Goal: Use online tool/utility: Utilize a website feature to perform a specific function

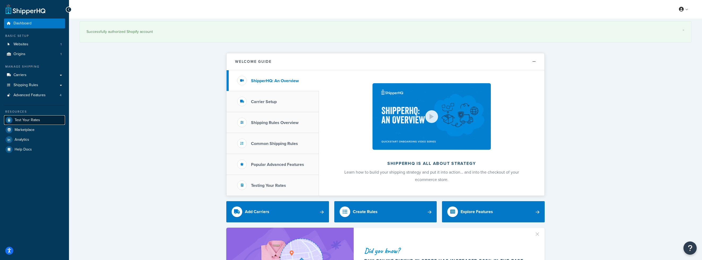
click at [28, 118] on span "Test Your Rates" at bounding box center [27, 120] width 25 height 5
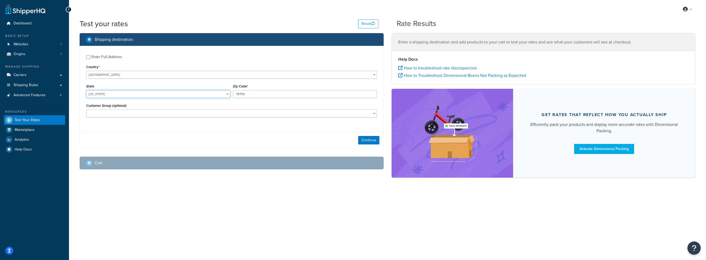
click at [119, 95] on select "[US_STATE] [US_STATE] [US_STATE] [US_STATE] [US_STATE] Armed Forces Americas Ar…" at bounding box center [158, 94] width 144 height 8
select select "CT"
click at [251, 92] on input "78759" at bounding box center [305, 94] width 144 height 8
type input "06475"
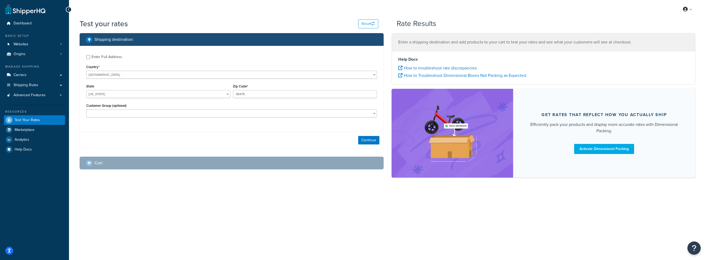
click at [137, 124] on div "Enter Full Address Country* [GEOGRAPHIC_DATA] [GEOGRAPHIC_DATA] [GEOGRAPHIC_DAT…" at bounding box center [231, 87] width 303 height 82
click at [128, 112] on select "Distributor Distributor - Tax Exempt DropShippers Exception Floor Floor - Tax E…" at bounding box center [231, 114] width 291 height 8
select select "Retail"
click at [366, 142] on button "Continue" at bounding box center [368, 140] width 21 height 8
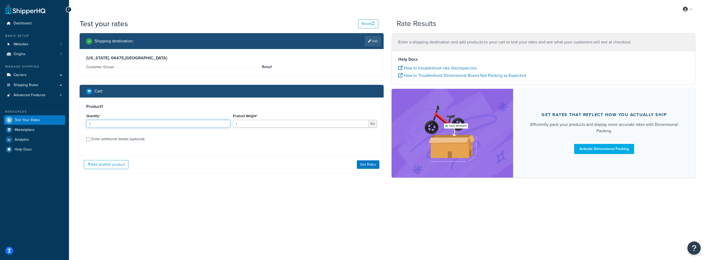
drag, startPoint x: 113, startPoint y: 121, endPoint x: 70, endPoint y: 124, distance: 43.0
click at [70, 124] on div "Test your rates Reset Rate Results Shipping destination : Edit [US_STATE], 0647…" at bounding box center [387, 108] width 637 height 178
type input "2000"
drag, startPoint x: 242, startPoint y: 125, endPoint x: 216, endPoint y: 124, distance: 25.7
click at [216, 124] on div "Quantity* 2000 Product Weight* 1 lbs" at bounding box center [231, 121] width 293 height 19
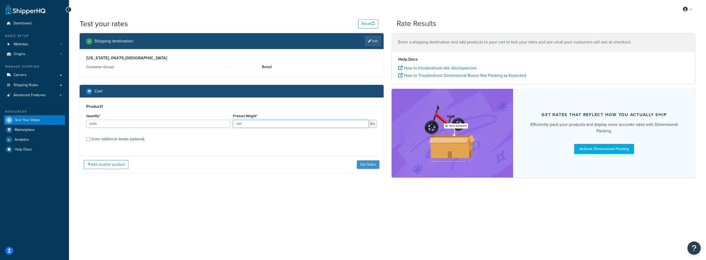
type input ".001"
click at [368, 163] on button "Get Rates" at bounding box center [368, 164] width 23 height 8
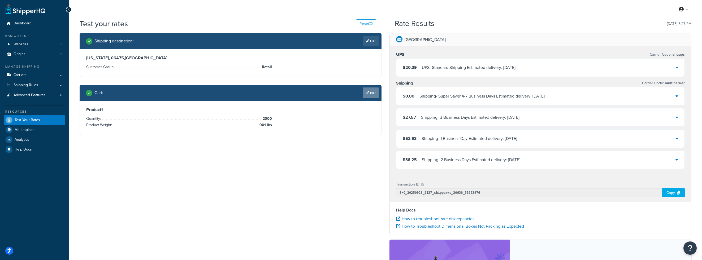
click at [366, 96] on link "Edit" at bounding box center [370, 93] width 16 height 11
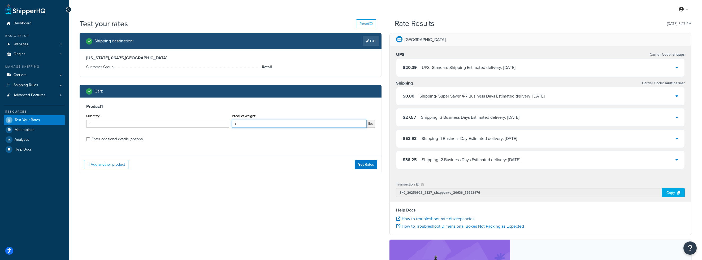
click at [243, 125] on input "1" at bounding box center [299, 124] width 135 height 8
drag, startPoint x: 243, startPoint y: 125, endPoint x: 218, endPoint y: 123, distance: 24.5
click at [218, 123] on div "Quantity* 1 Product Weight* 1 lbs" at bounding box center [230, 121] width 291 height 19
type input ".014"
drag, startPoint x: 154, startPoint y: 121, endPoint x: 76, endPoint y: 124, distance: 77.2
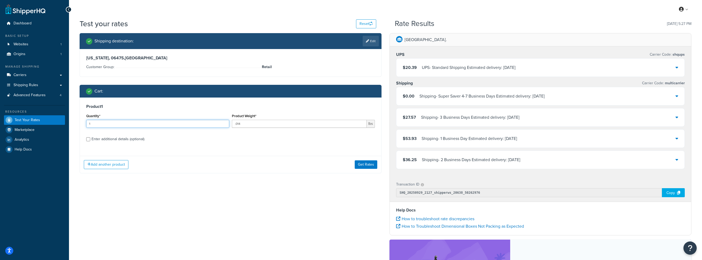
click at [76, 124] on div "Shipping destination : Edit [US_STATE], 06475 , [GEOGRAPHIC_DATA] Customer Grou…" at bounding box center [231, 107] width 310 height 148
type input "2000"
click at [368, 161] on button "Get Rates" at bounding box center [366, 164] width 23 height 8
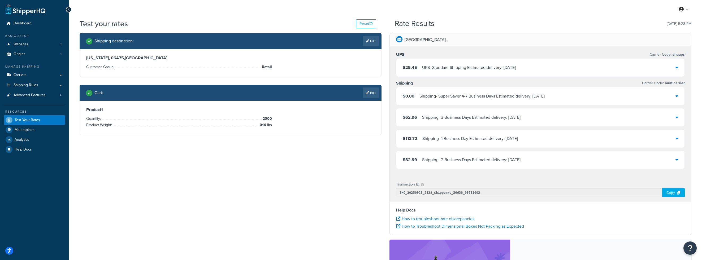
click at [135, 17] on div "My Profile Billing Global Settings Contact Us Logout" at bounding box center [385, 9] width 633 height 19
click at [366, 93] on icon at bounding box center [367, 92] width 3 height 3
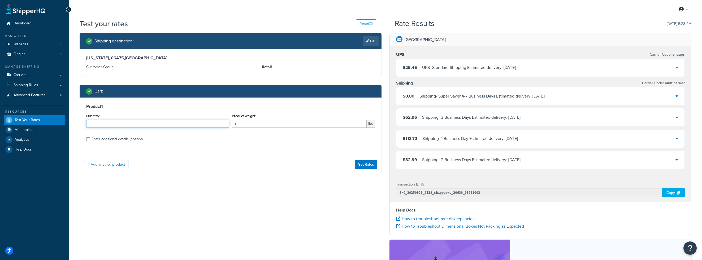
click at [186, 125] on input "1" at bounding box center [157, 124] width 143 height 8
type input "5000"
type input ".0001"
click at [369, 165] on button "Get Rates" at bounding box center [366, 164] width 23 height 8
